Goal: Information Seeking & Learning: Check status

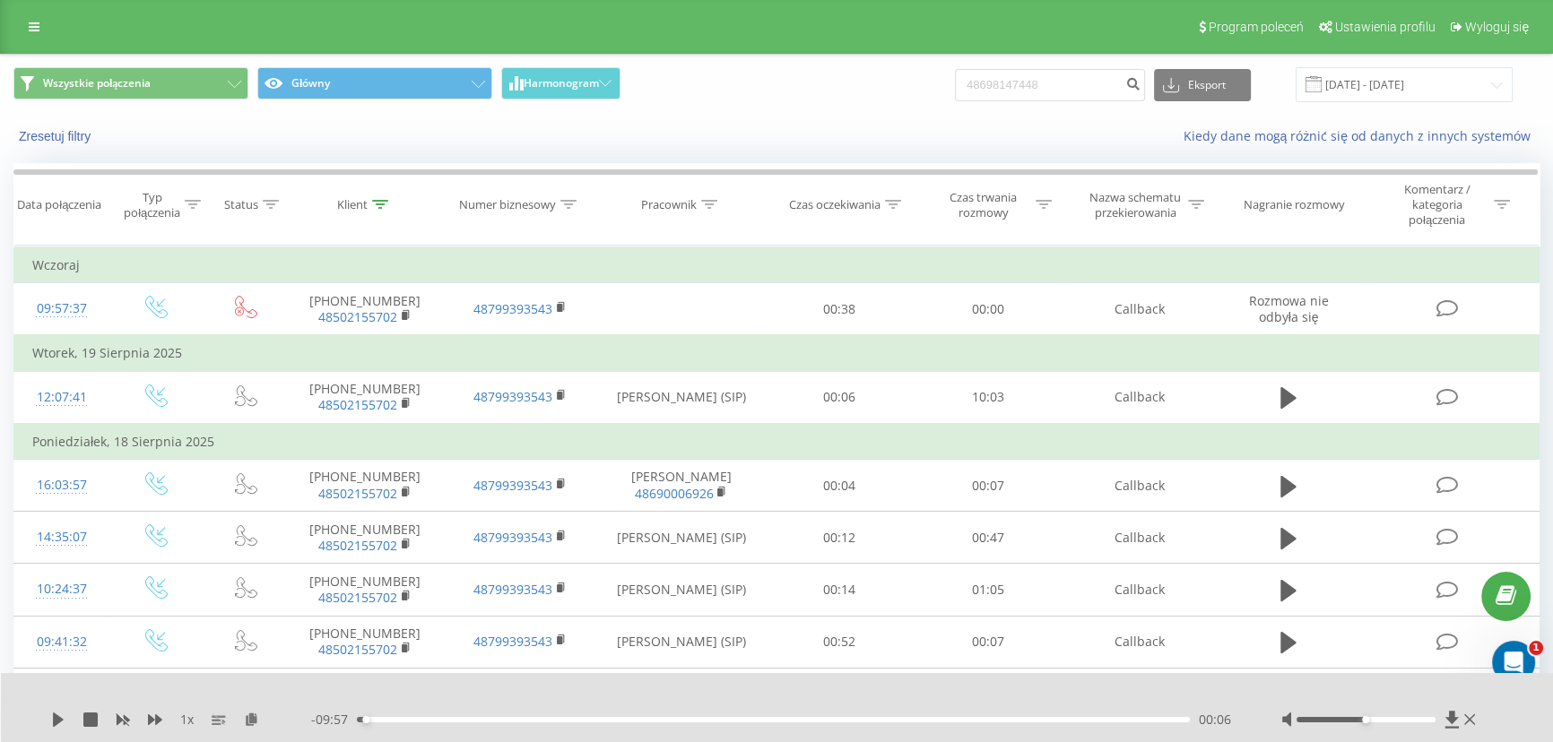
type input "48698147448"
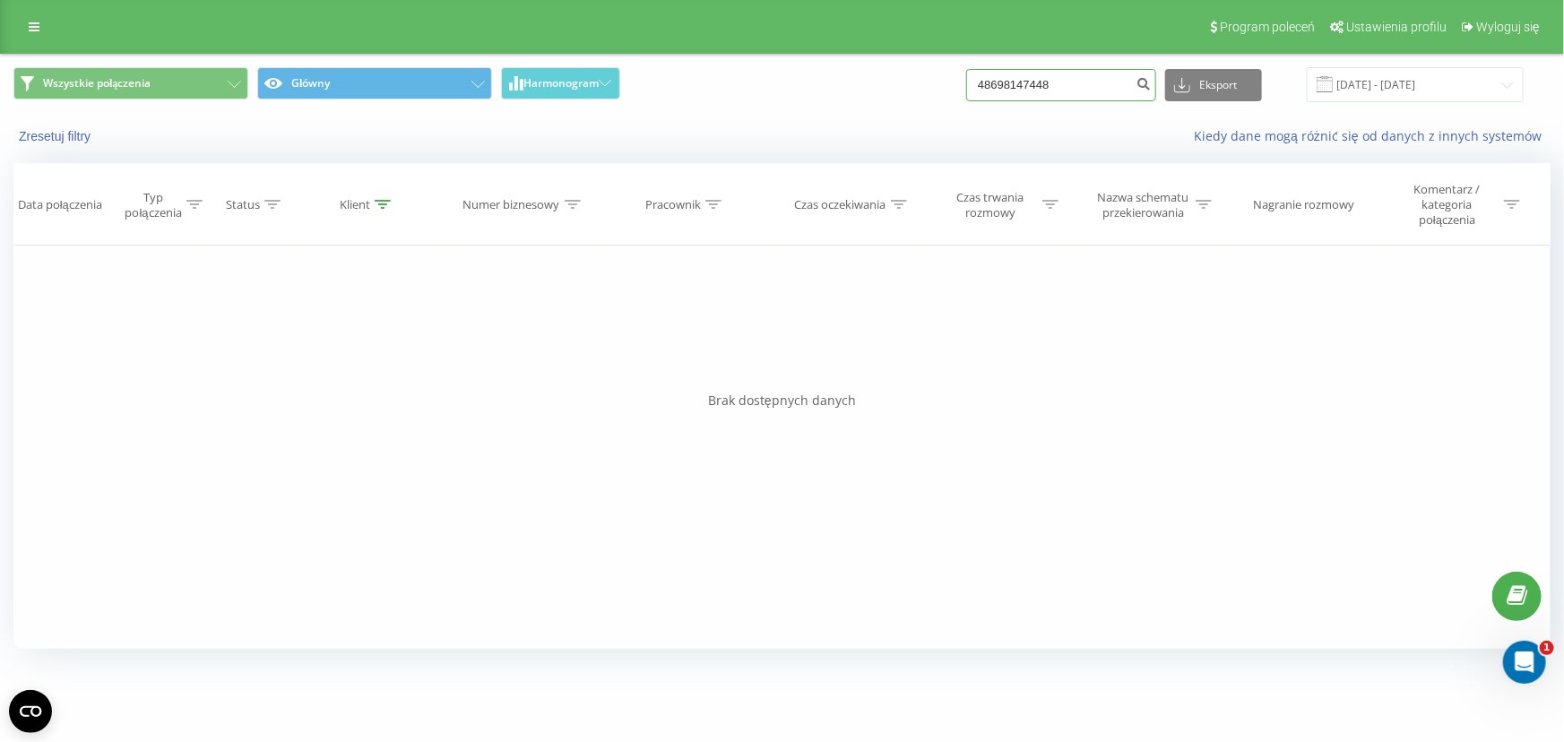
click at [1085, 82] on input "48698147448" at bounding box center [1061, 85] width 190 height 32
paste input "535517983"
type input "48535517983"
click at [1084, 86] on input "48535517983" at bounding box center [1061, 85] width 190 height 32
paste input "606139444"
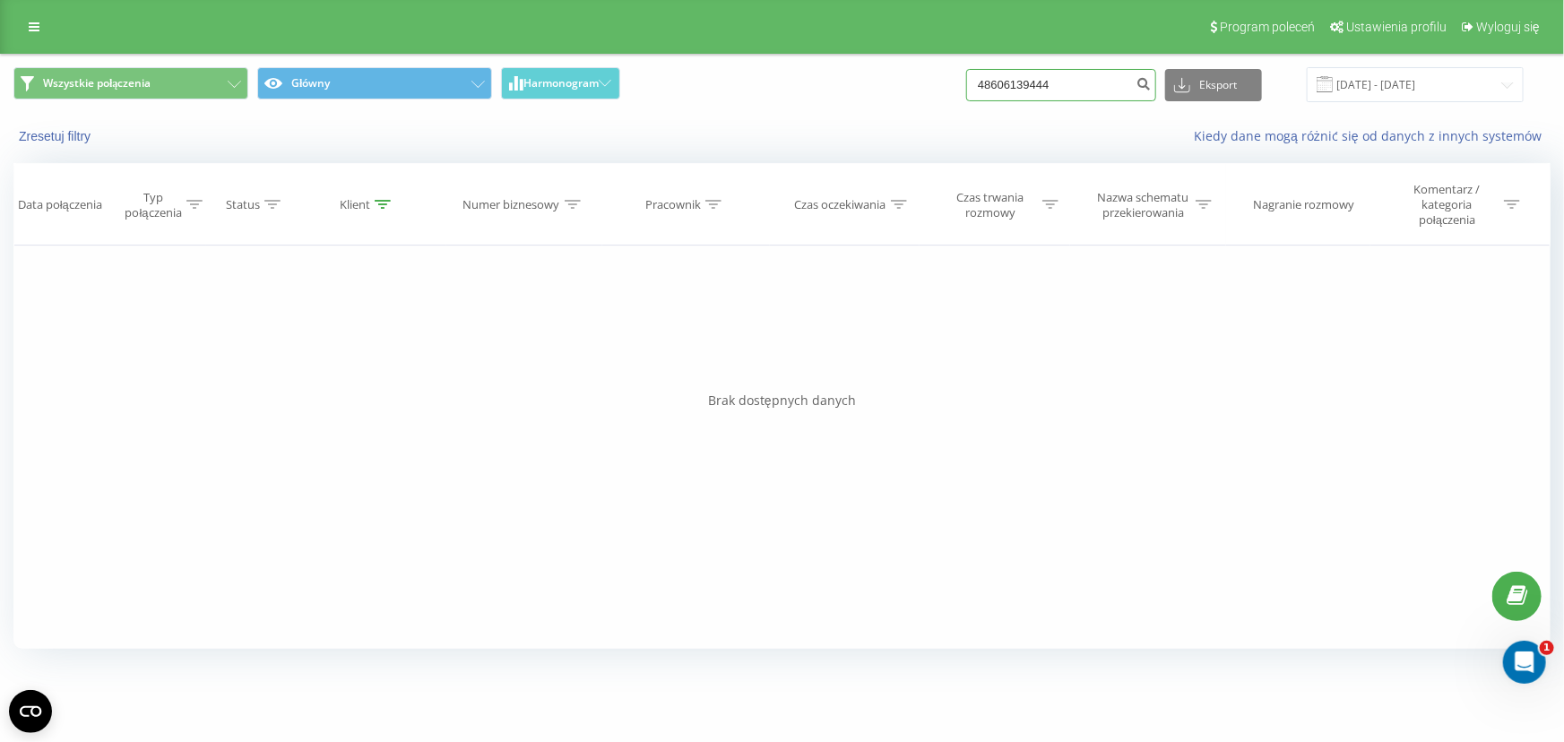
type input "48606139444"
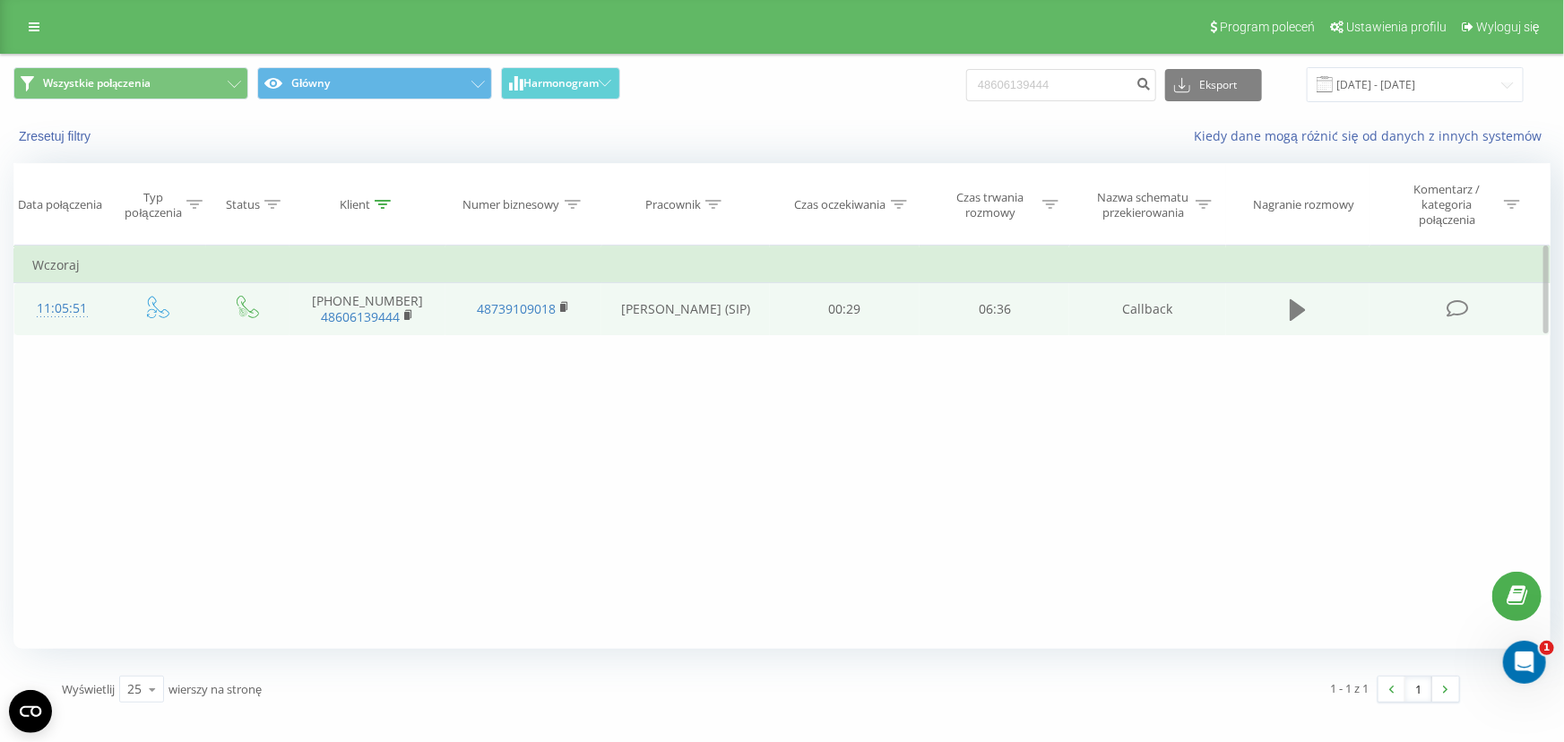
click at [1301, 299] on icon at bounding box center [1298, 310] width 16 height 25
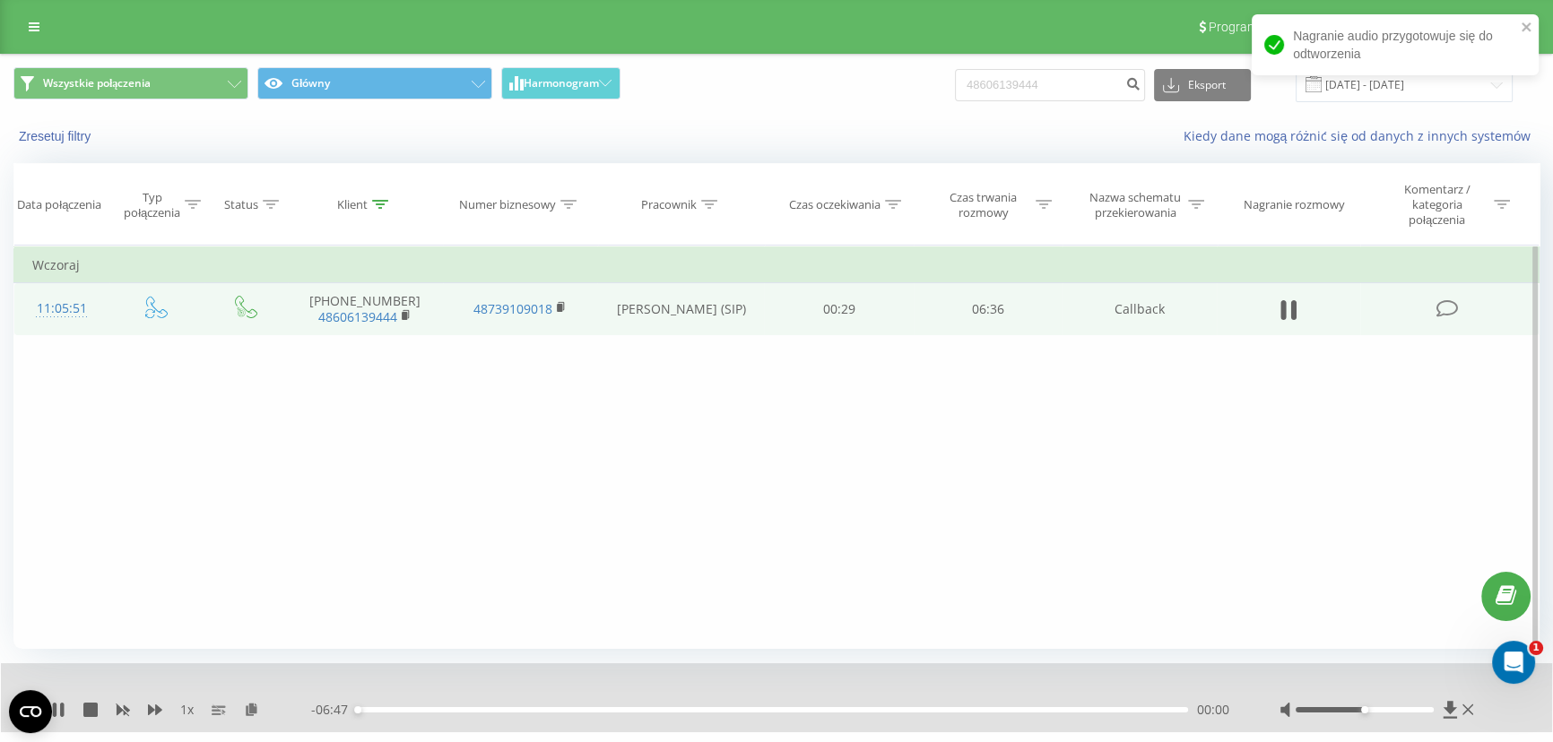
click at [388, 711] on div "00:00" at bounding box center [772, 709] width 831 height 5
click at [420, 707] on div "00:16" at bounding box center [772, 709] width 831 height 5
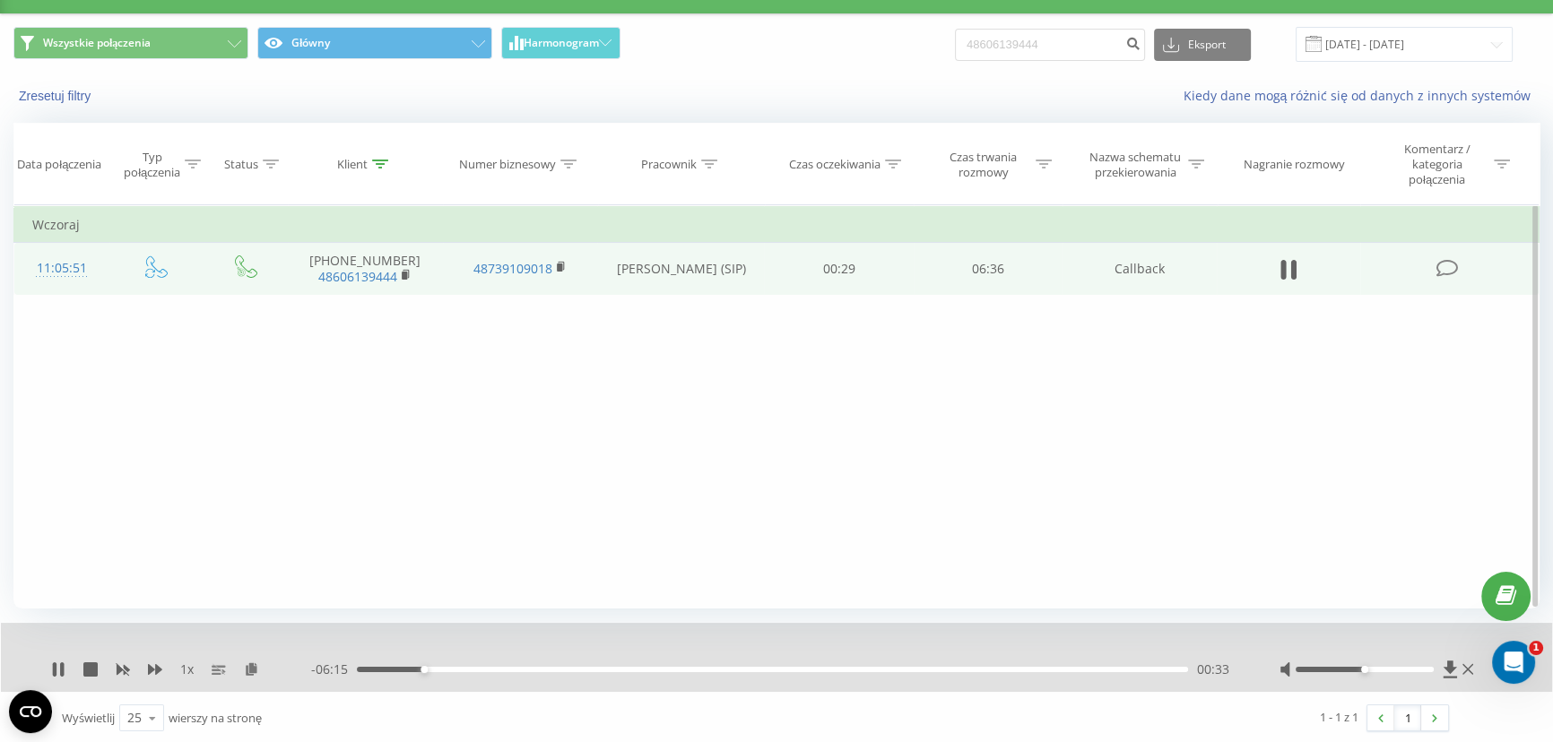
scroll to position [42, 0]
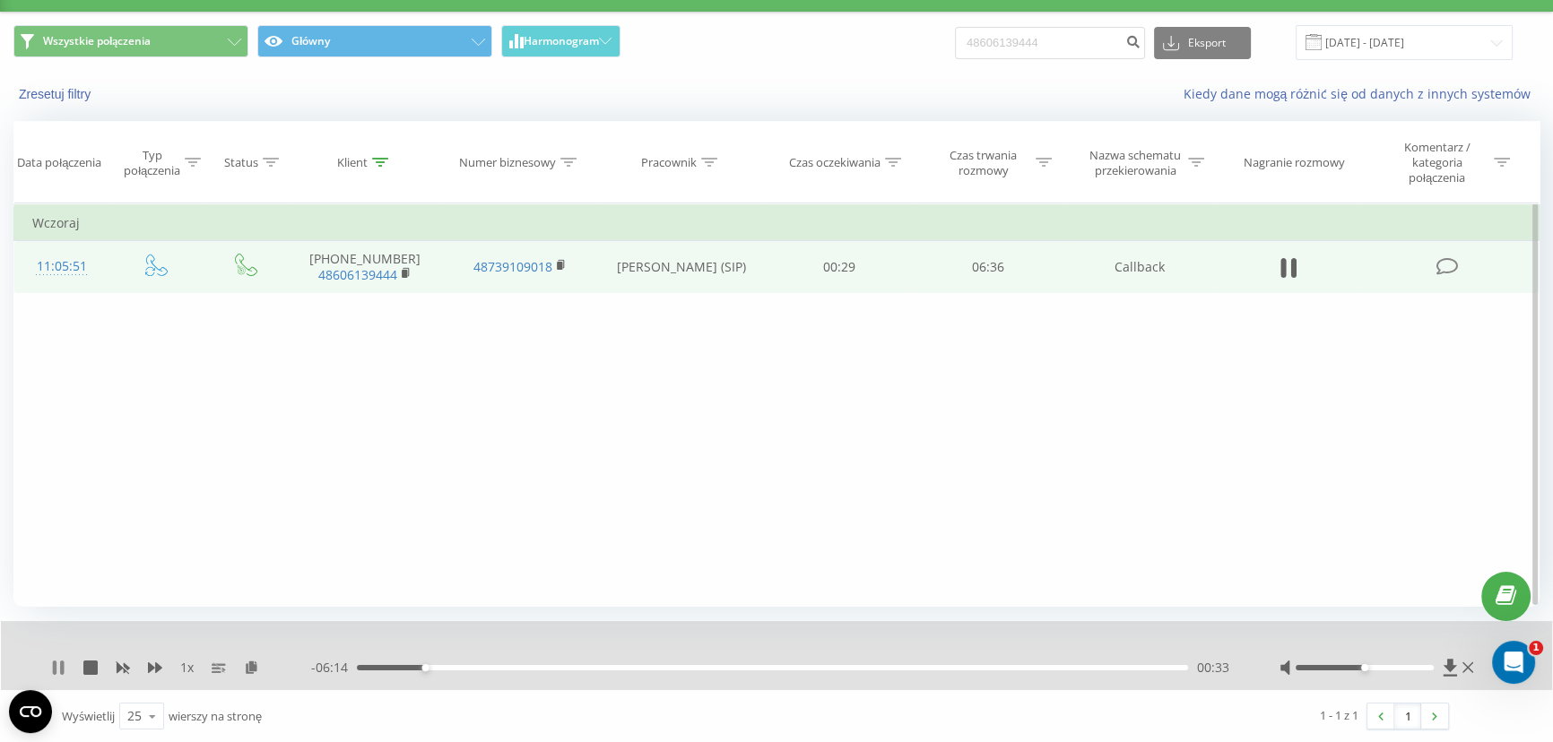
click at [58, 662] on icon at bounding box center [58, 668] width 14 height 14
click at [1058, 50] on input "48606139444" at bounding box center [1050, 43] width 190 height 32
paste input "535517983"
type input "48535517983"
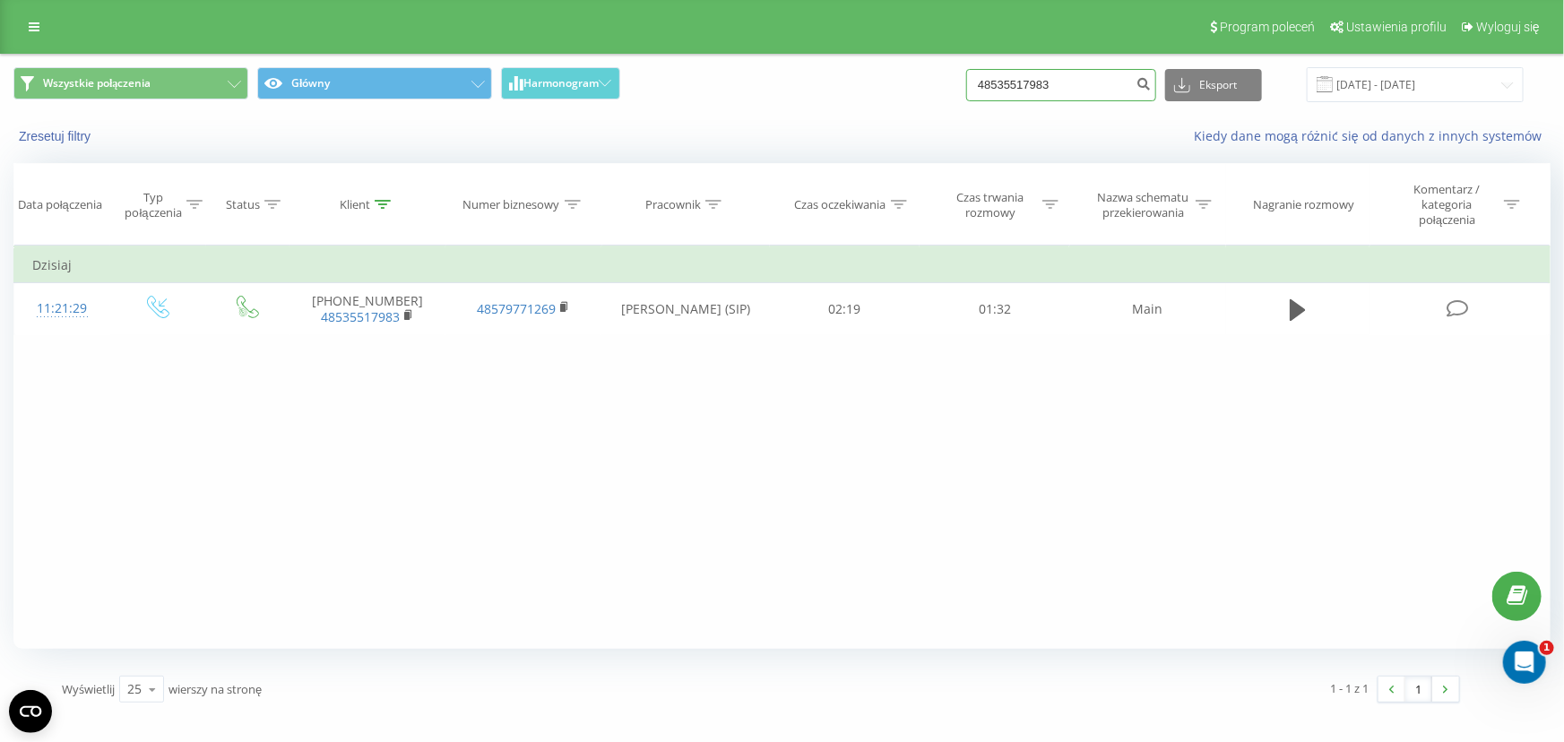
click at [1047, 85] on input "48535517983" at bounding box center [1061, 85] width 190 height 32
paste input "606139444"
type input "48606139444"
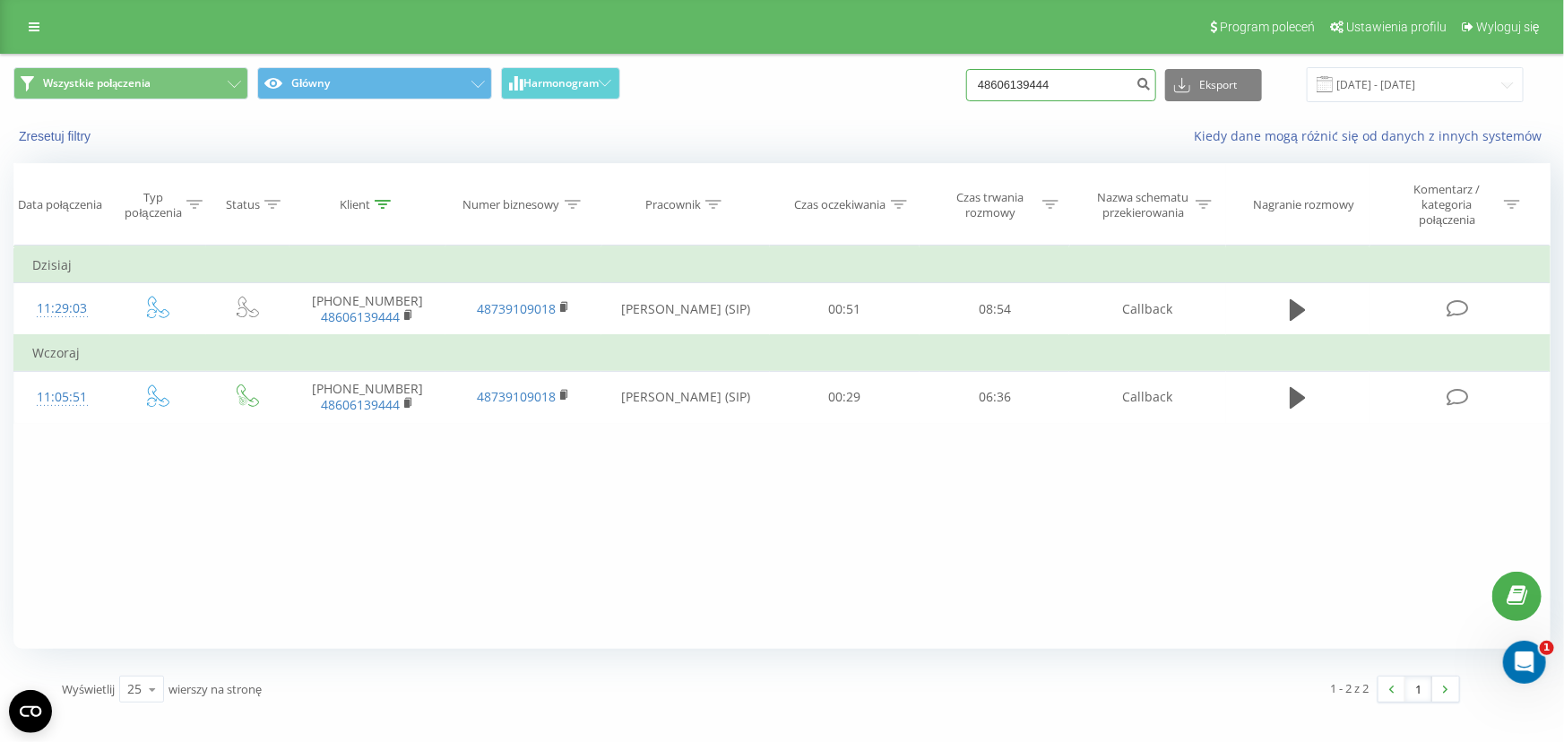
click at [1050, 76] on input "48606139444" at bounding box center [1061, 85] width 190 height 32
paste input "61121415"
type input "48661121415"
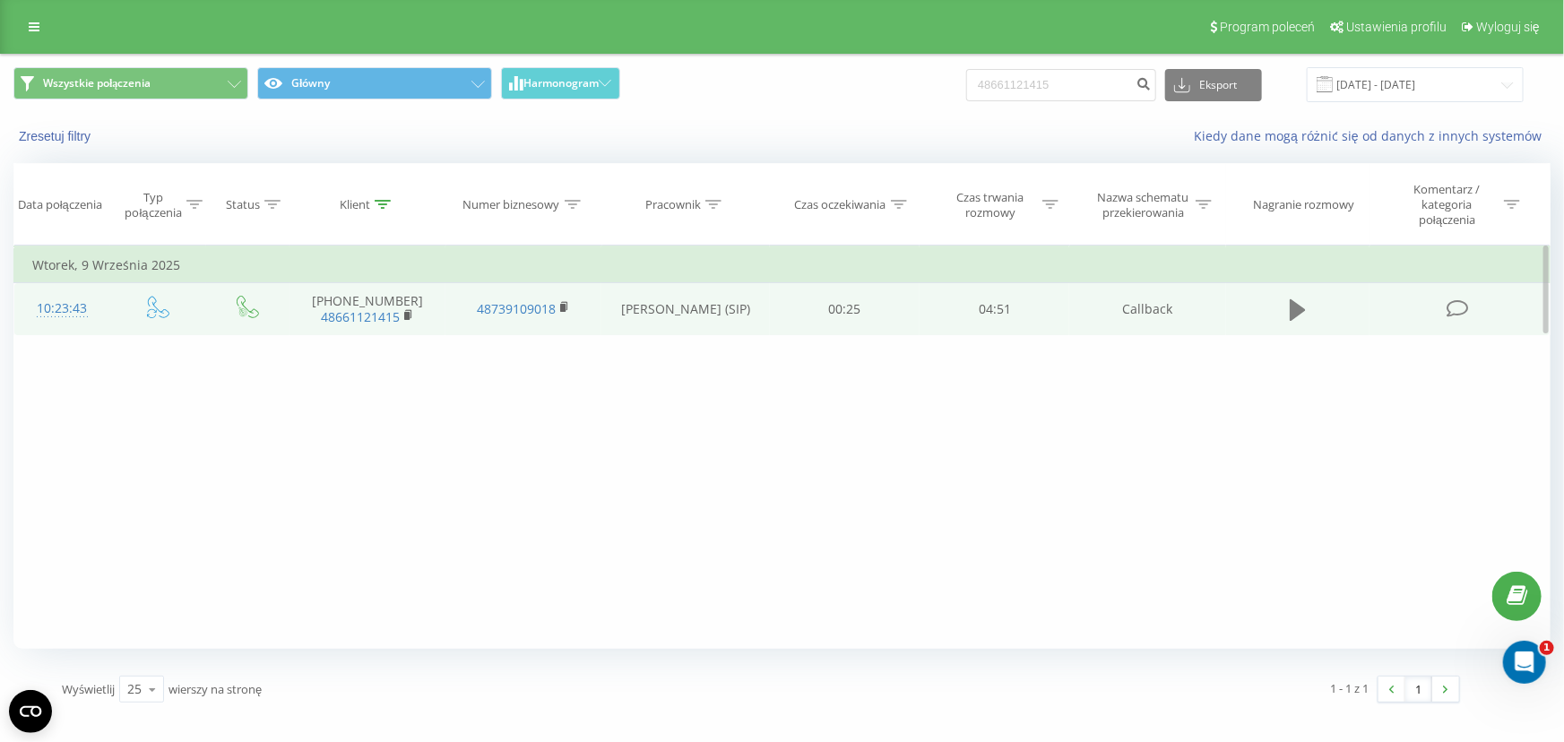
click at [1303, 308] on icon at bounding box center [1298, 310] width 16 height 22
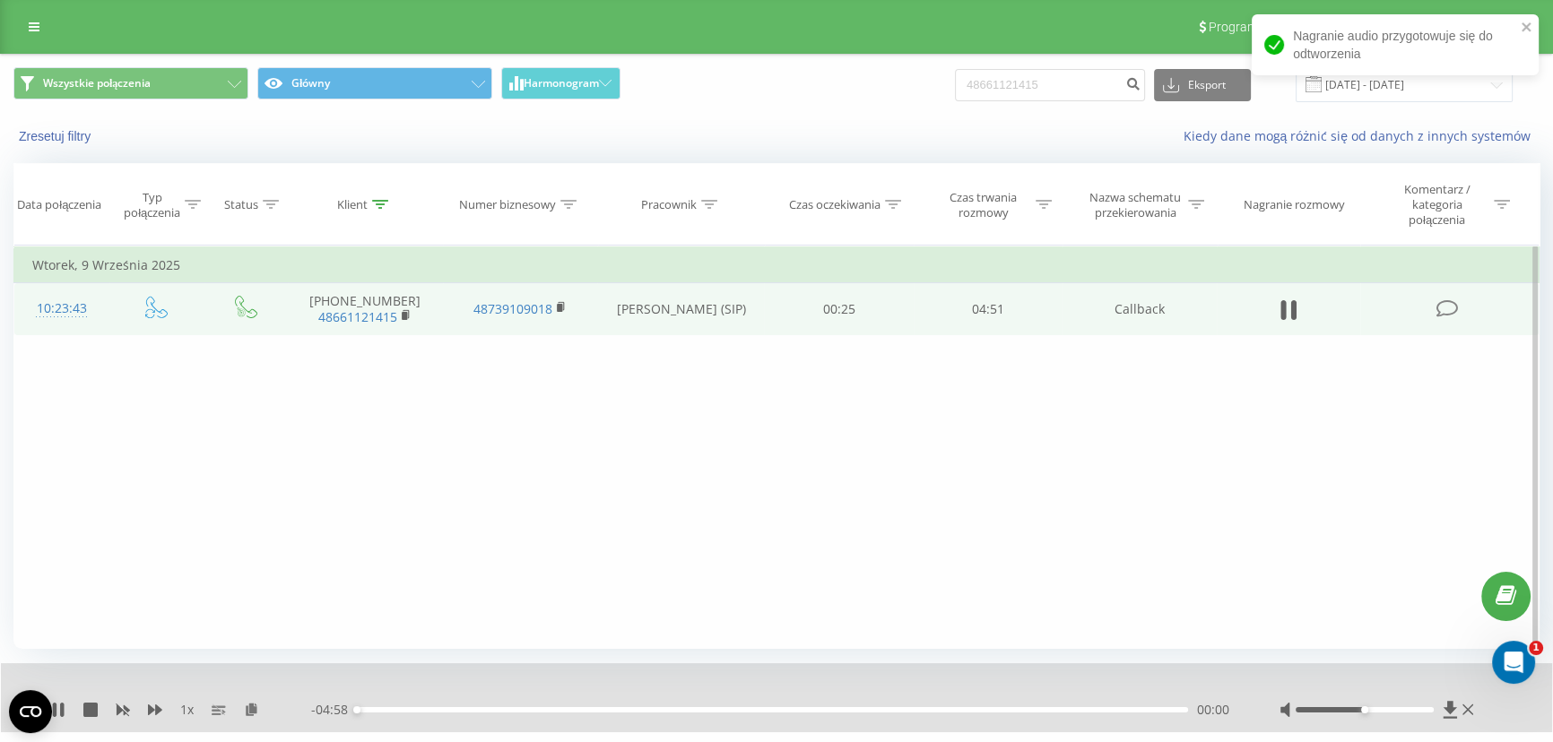
click at [390, 708] on div "00:00" at bounding box center [772, 709] width 831 height 5
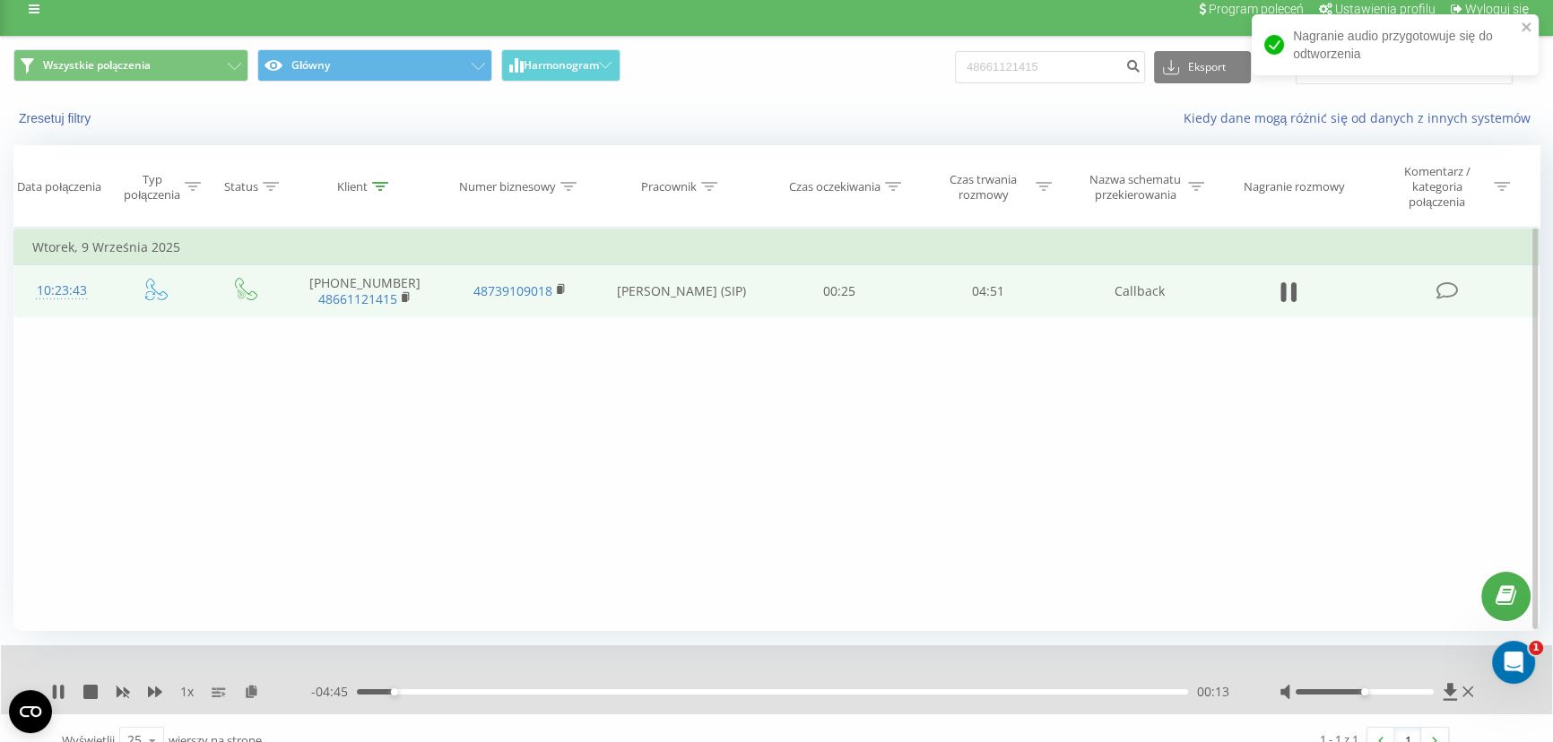
scroll to position [42, 0]
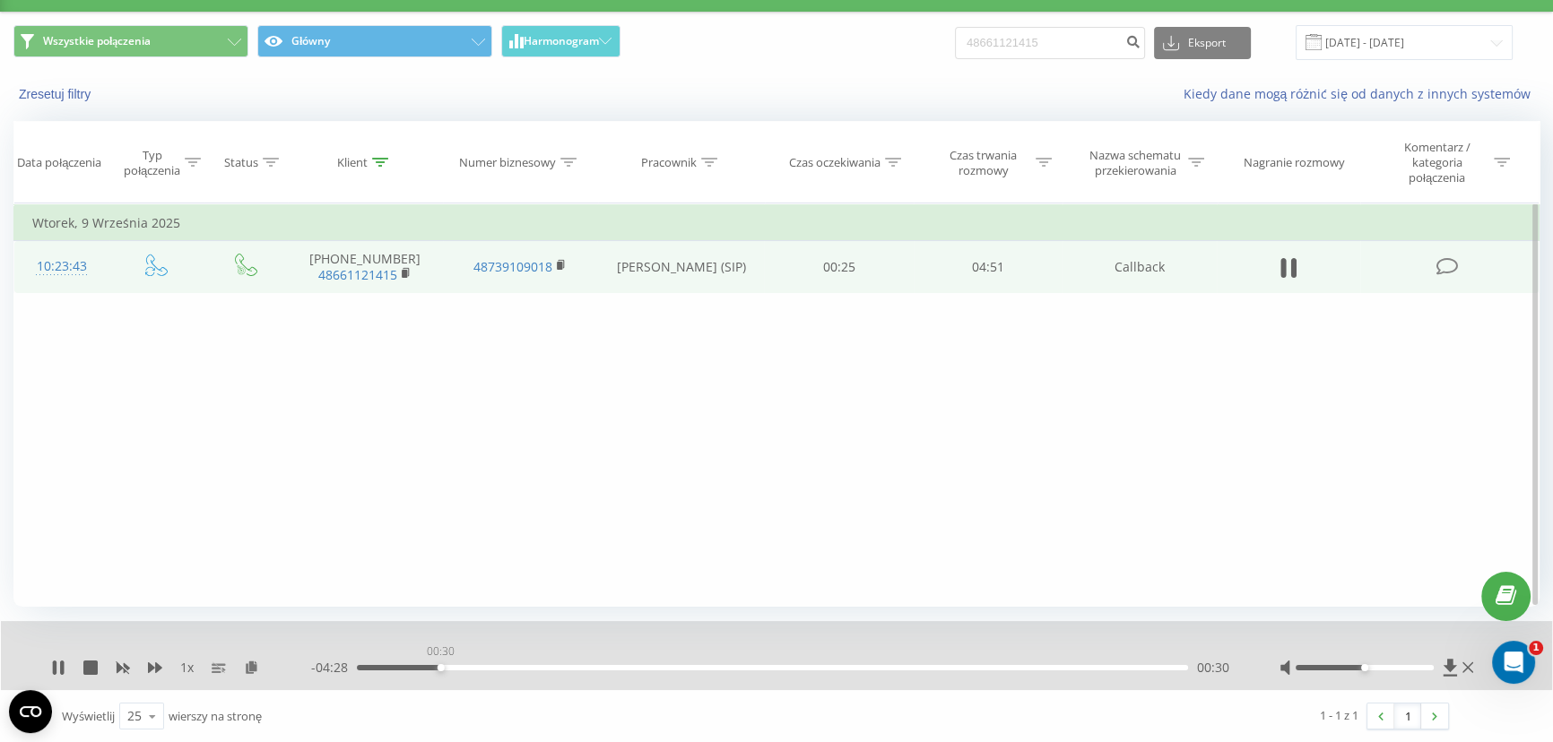
click at [440, 667] on div "00:30" at bounding box center [772, 667] width 831 height 5
click at [485, 668] on div "00:30" at bounding box center [772, 667] width 831 height 5
click at [63, 661] on icon at bounding box center [62, 668] width 4 height 14
click at [1052, 45] on input "48661121415" at bounding box center [1050, 43] width 190 height 32
paste input "501298876"
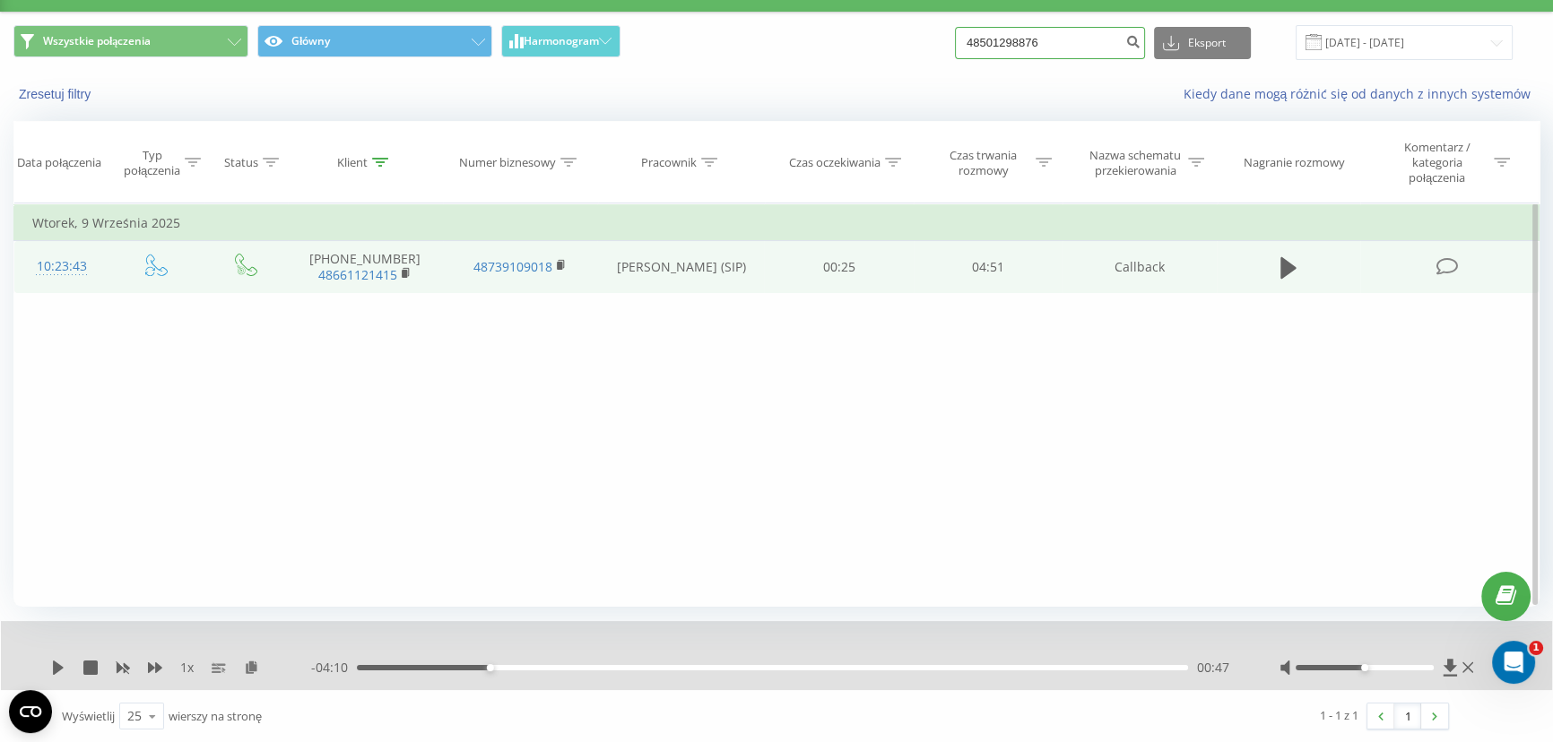
type input "48501298876"
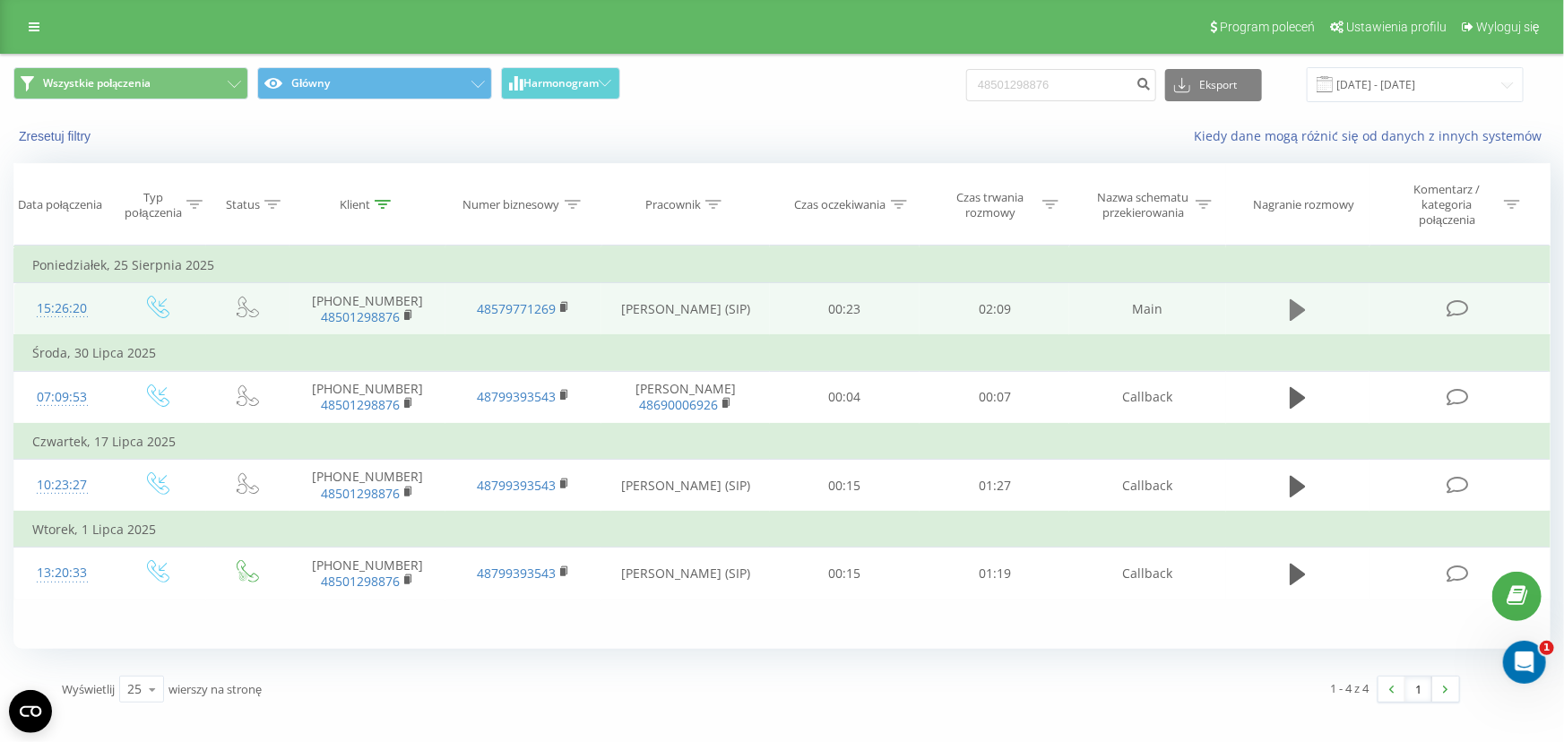
click at [1291, 305] on icon at bounding box center [1298, 310] width 16 height 22
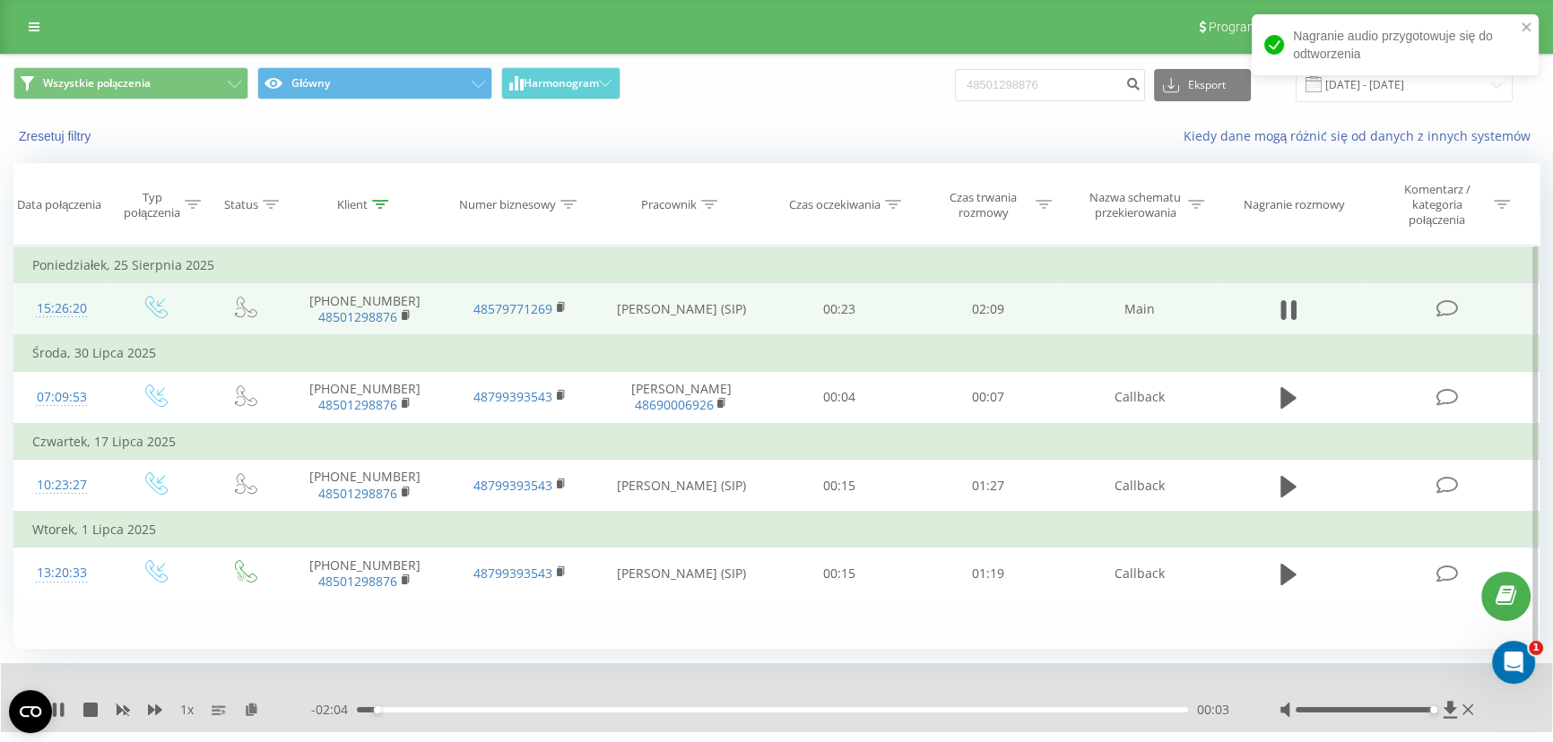
drag, startPoint x: 1372, startPoint y: 707, endPoint x: 1425, endPoint y: 711, distance: 53.0
click at [1427, 711] on div at bounding box center [1364, 709] width 138 height 5
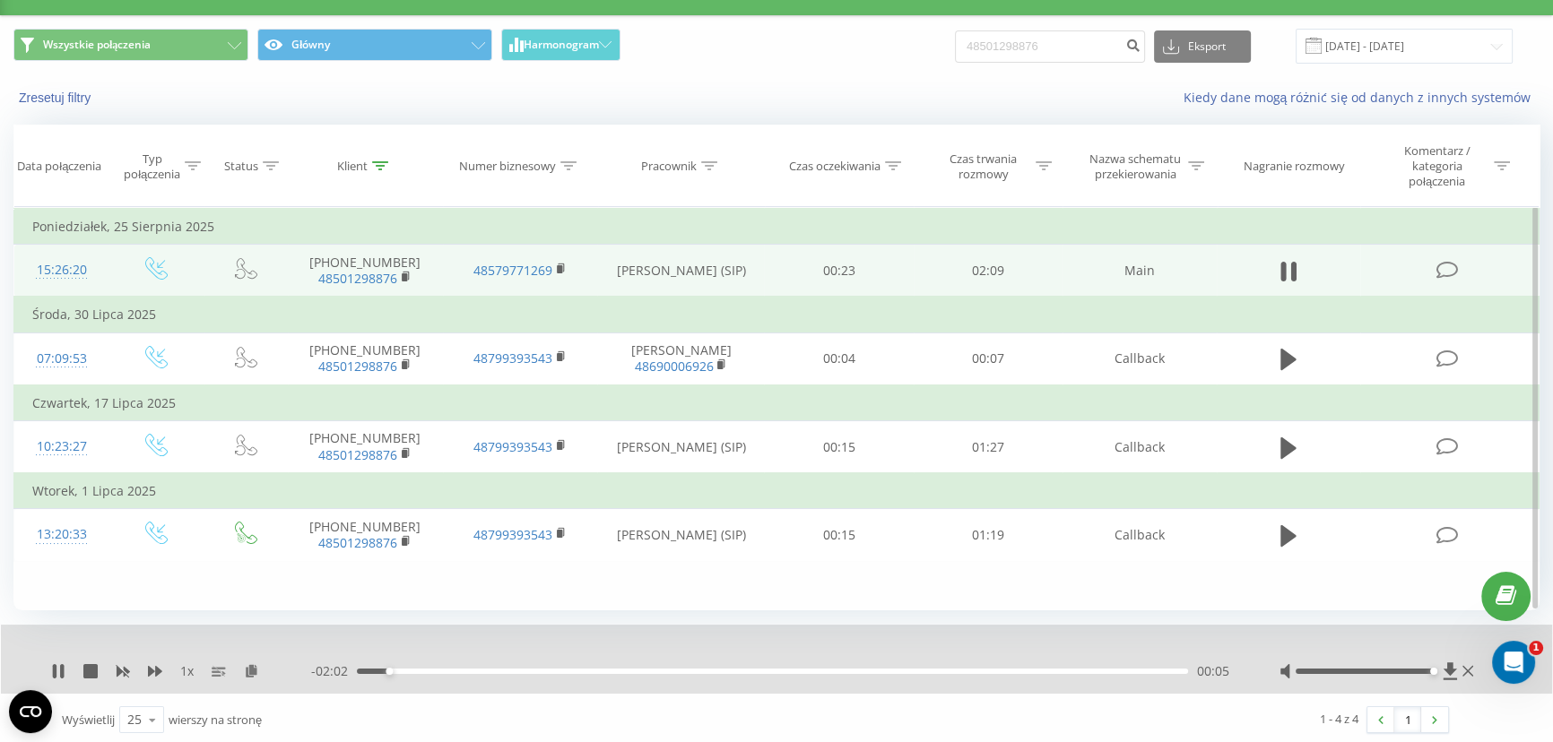
scroll to position [42, 0]
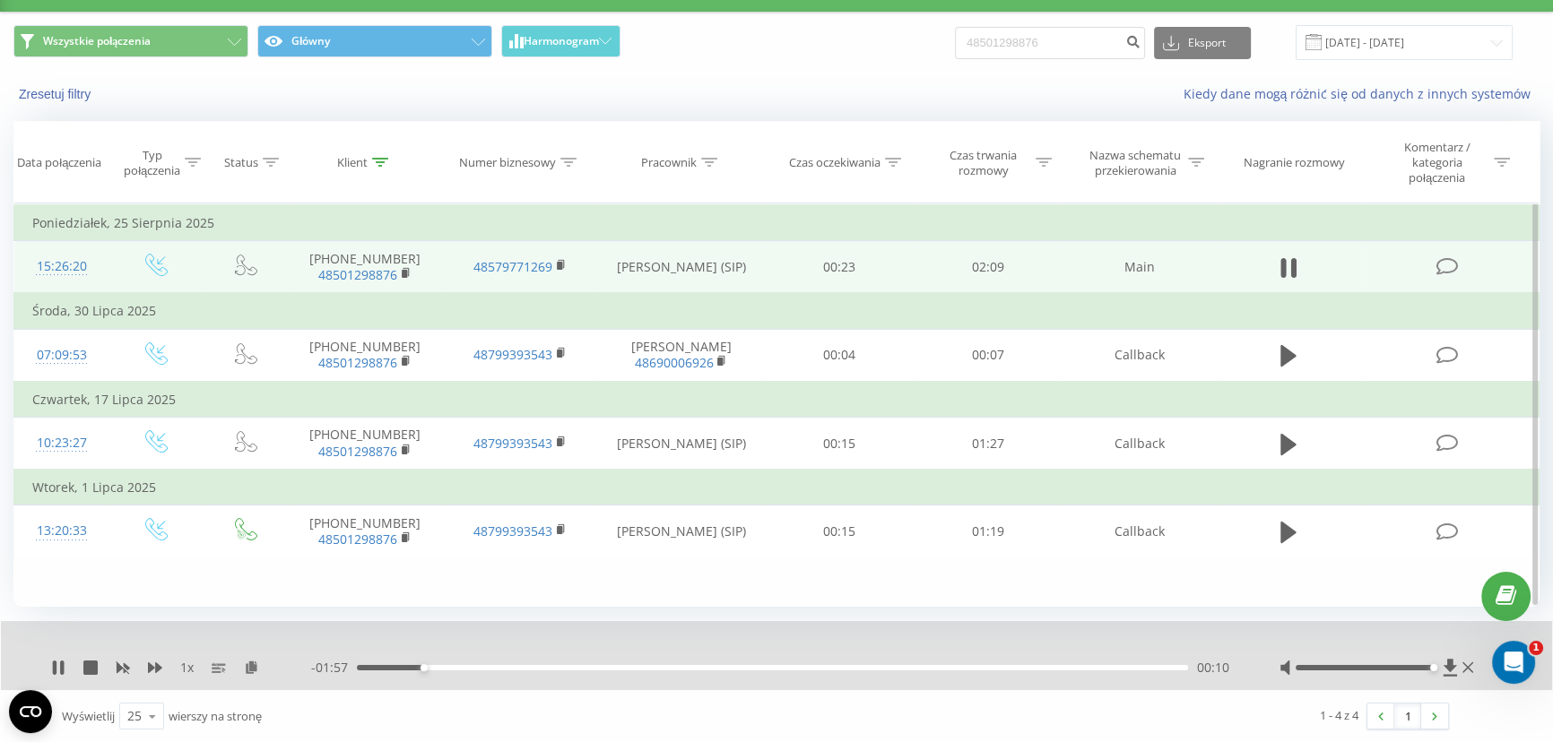
click at [467, 665] on div "00:10" at bounding box center [772, 667] width 831 height 5
click at [538, 668] on div "00:19" at bounding box center [772, 667] width 831 height 5
click at [55, 661] on icon at bounding box center [55, 668] width 4 height 14
drag, startPoint x: 851, startPoint y: 75, endPoint x: 1149, endPoint y: 2, distance: 307.4
